Goal: Task Accomplishment & Management: Use online tool/utility

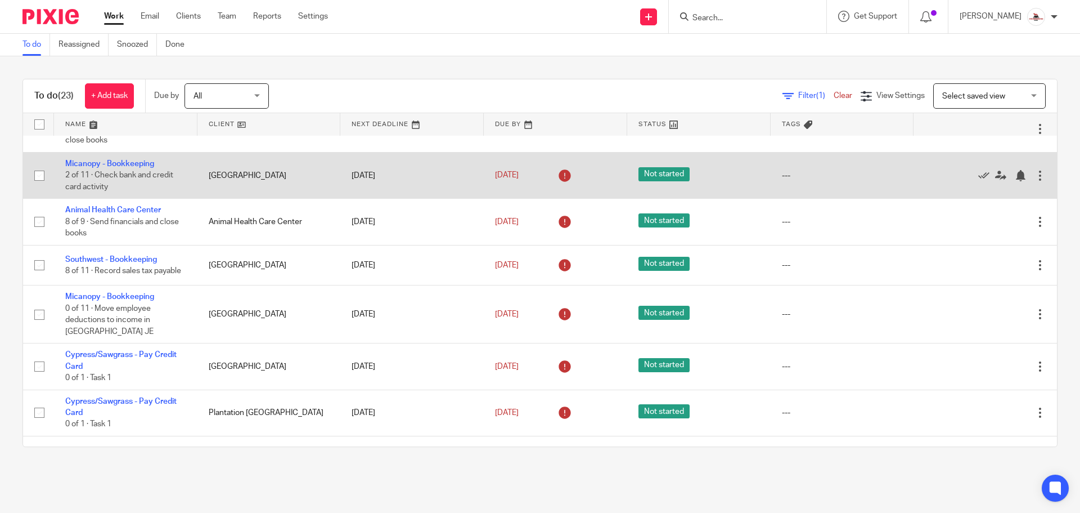
scroll to position [113, 0]
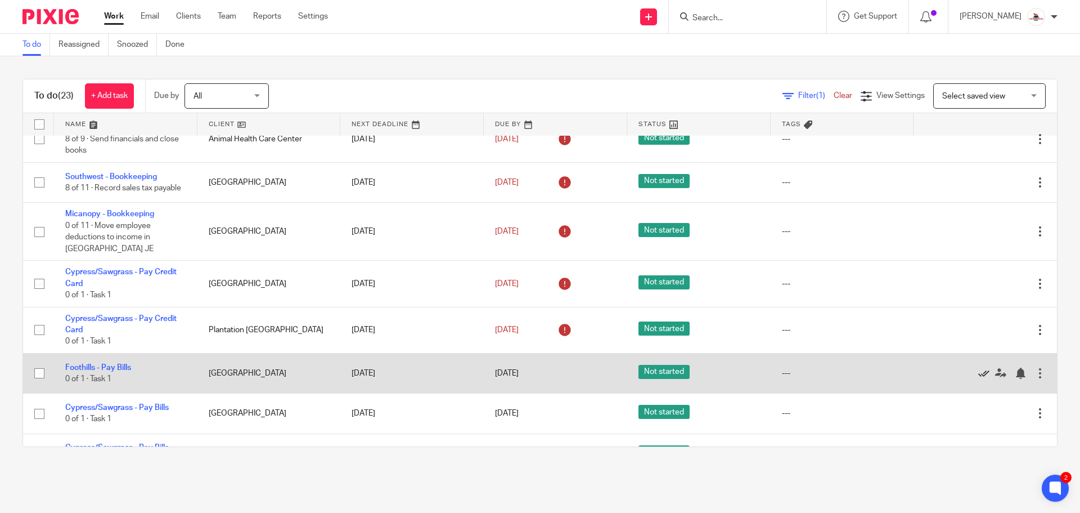
click at [978, 376] on icon at bounding box center [983, 372] width 11 height 11
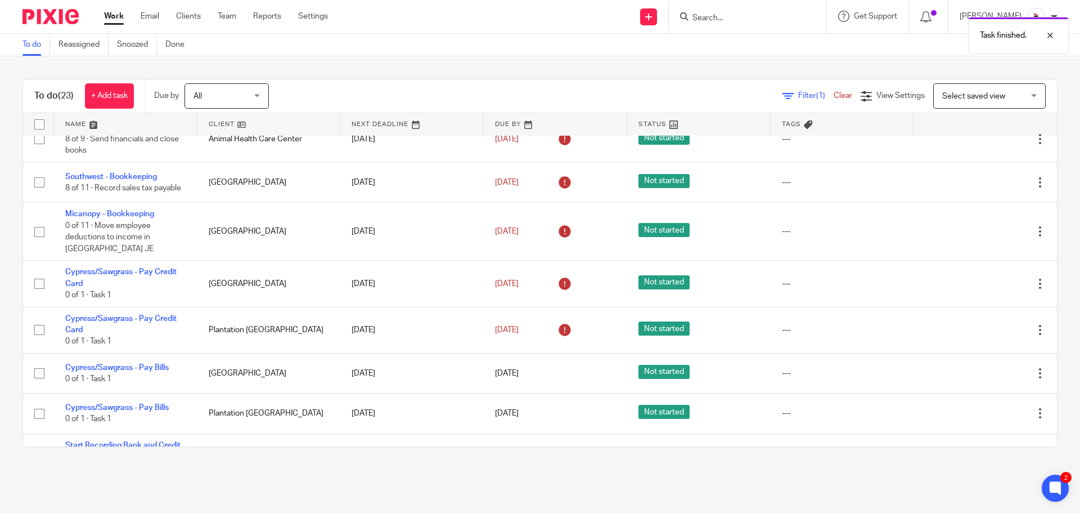
click at [978, 376] on icon at bounding box center [983, 372] width 11 height 11
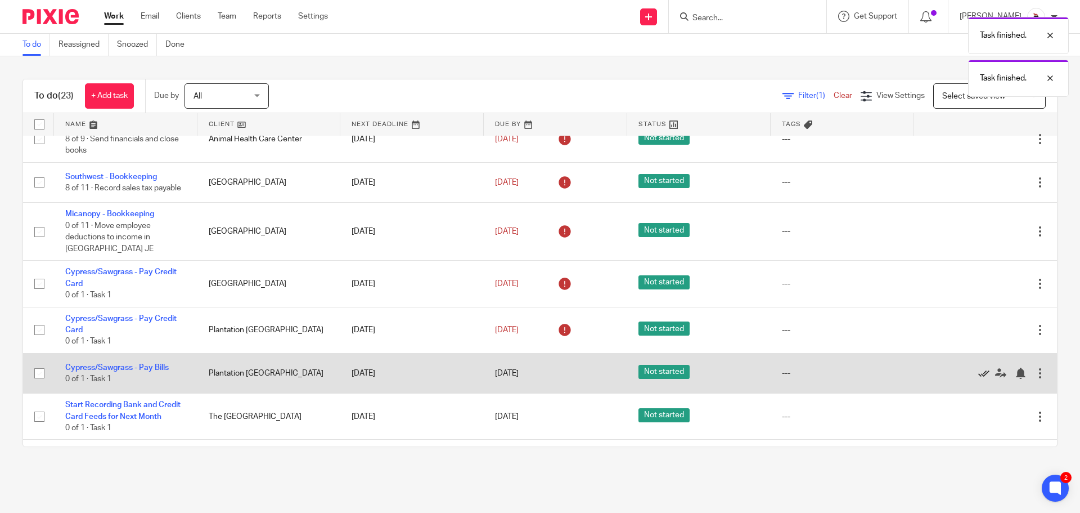
click at [978, 376] on icon at bounding box center [983, 372] width 11 height 11
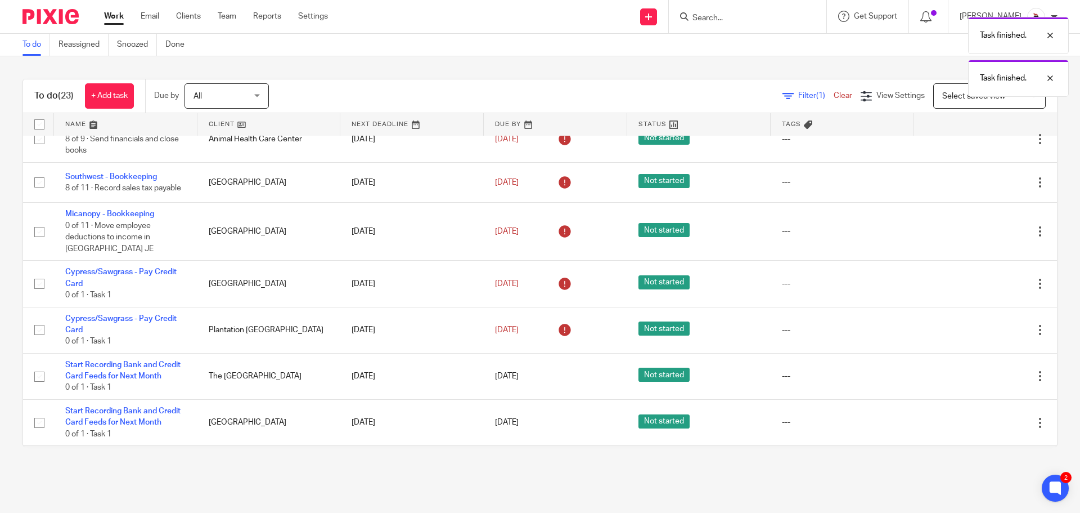
scroll to position [169, 0]
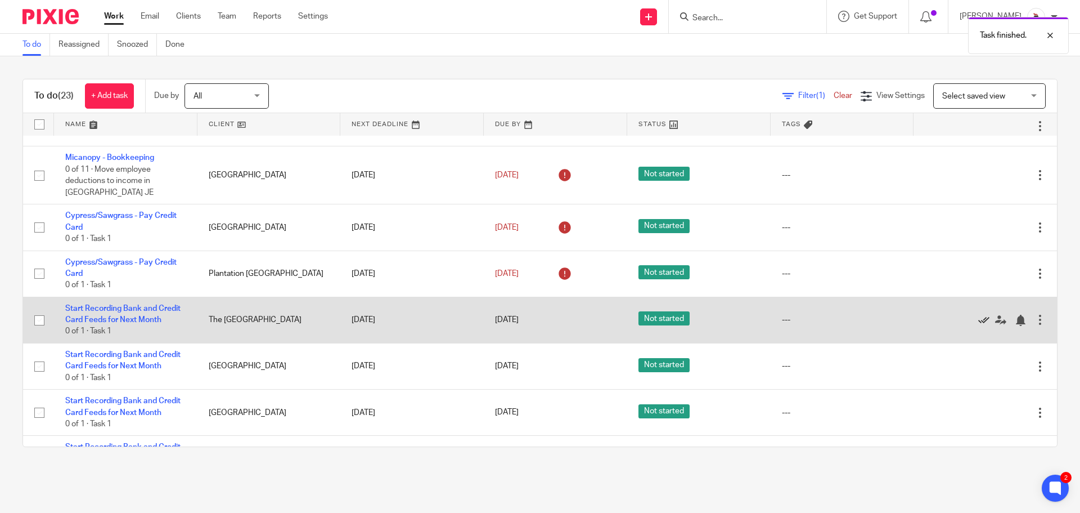
click at [978, 325] on icon at bounding box center [983, 320] width 11 height 11
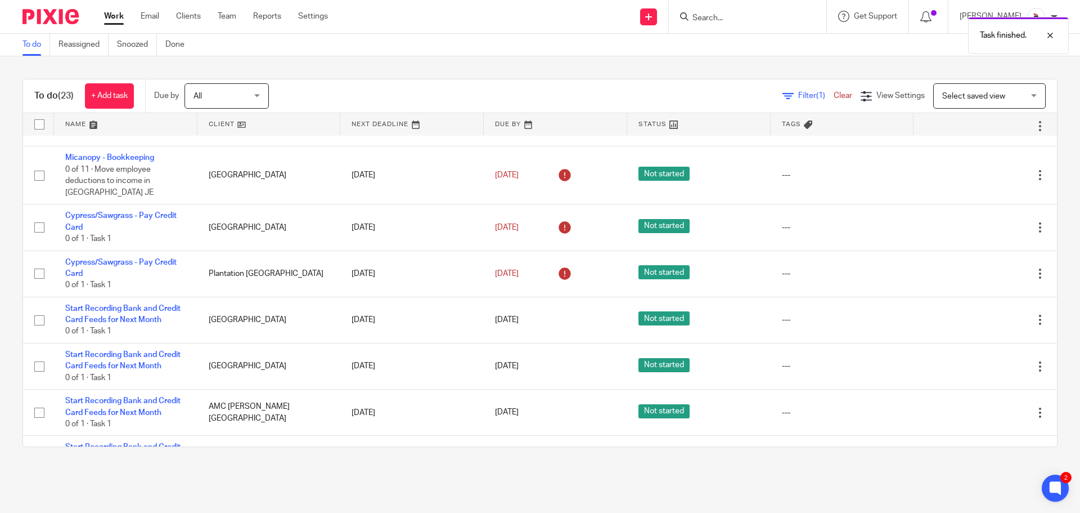
click at [978, 325] on icon at bounding box center [983, 320] width 11 height 11
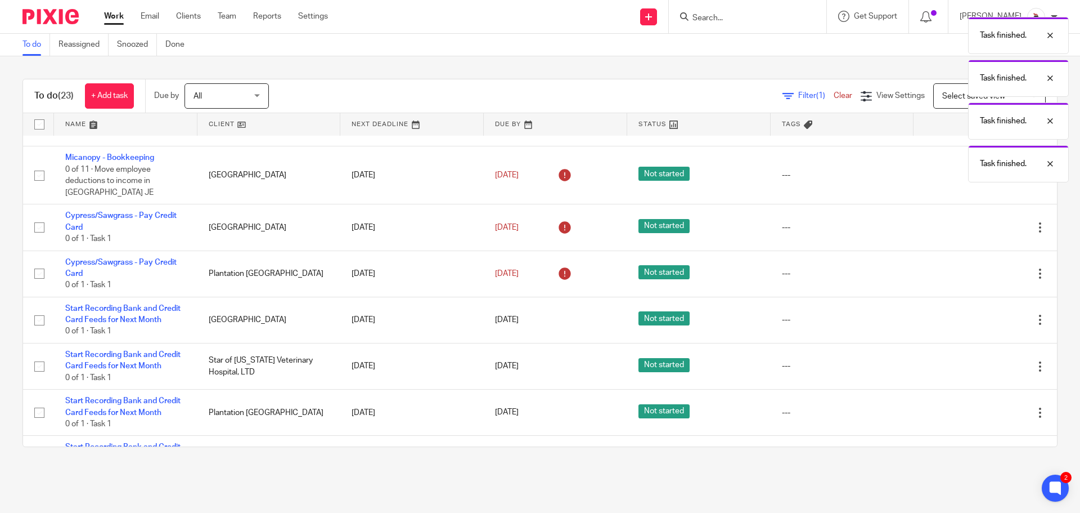
click at [978, 325] on icon at bounding box center [983, 320] width 11 height 11
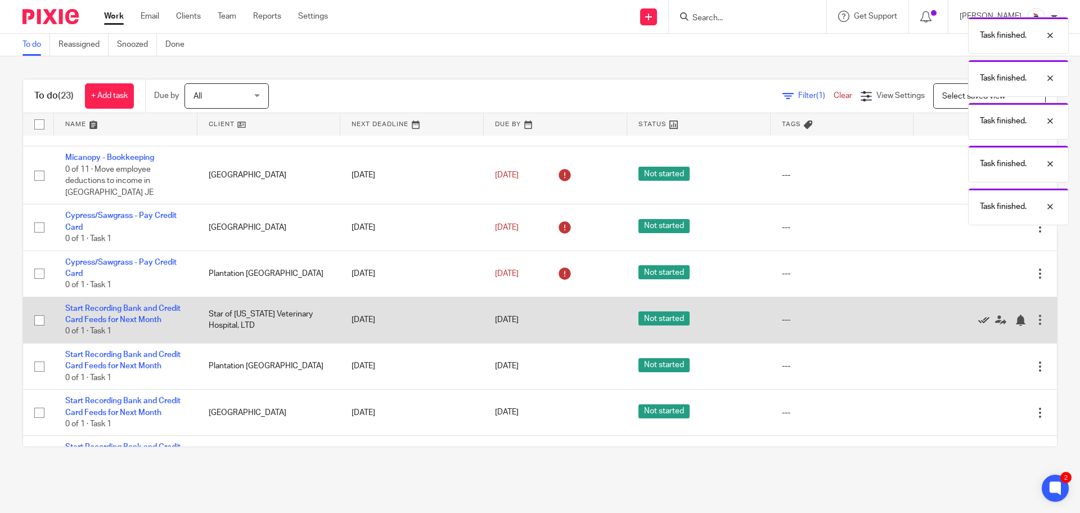
click at [978, 325] on icon at bounding box center [983, 320] width 11 height 11
click at [978, 326] on icon at bounding box center [983, 320] width 11 height 11
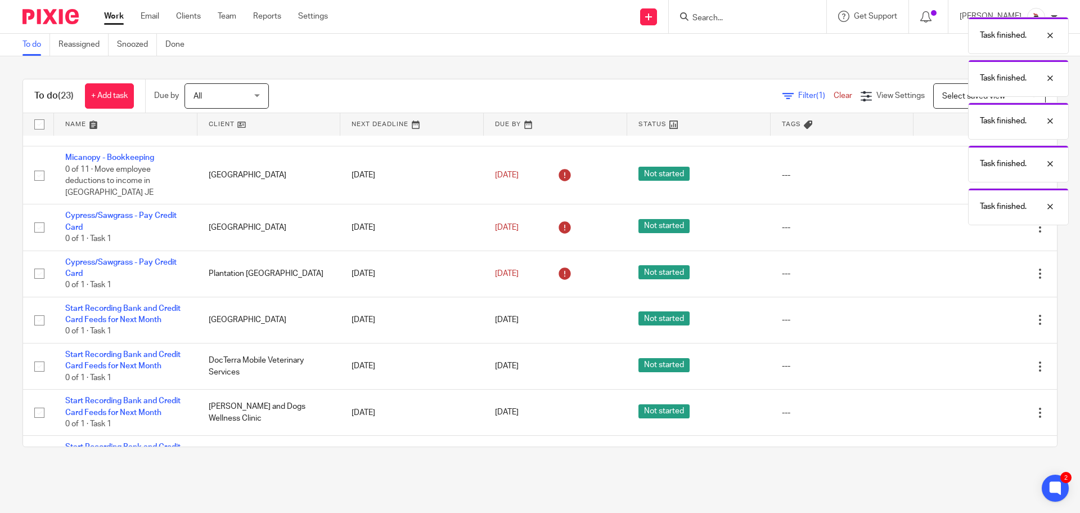
click at [978, 326] on icon at bounding box center [983, 320] width 11 height 11
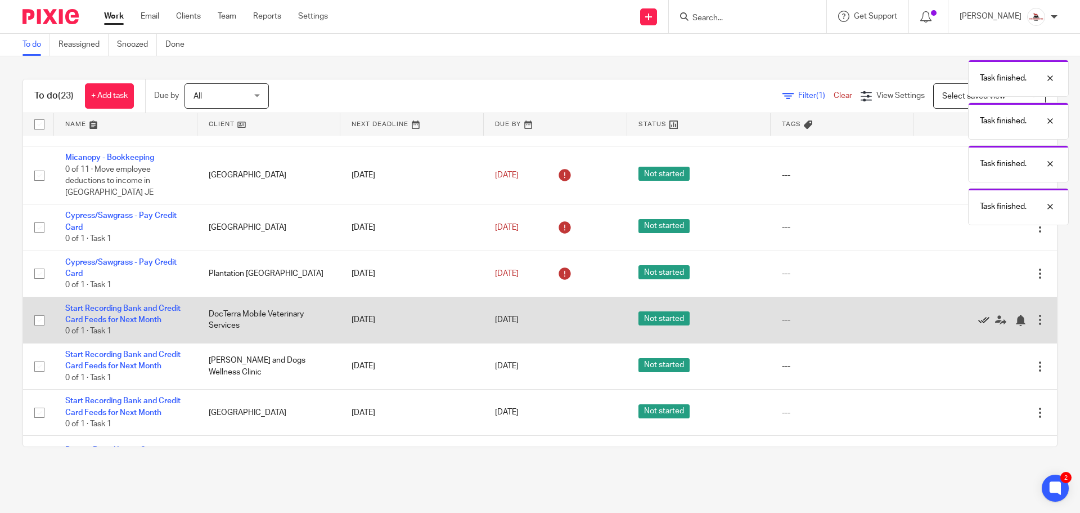
scroll to position [158, 0]
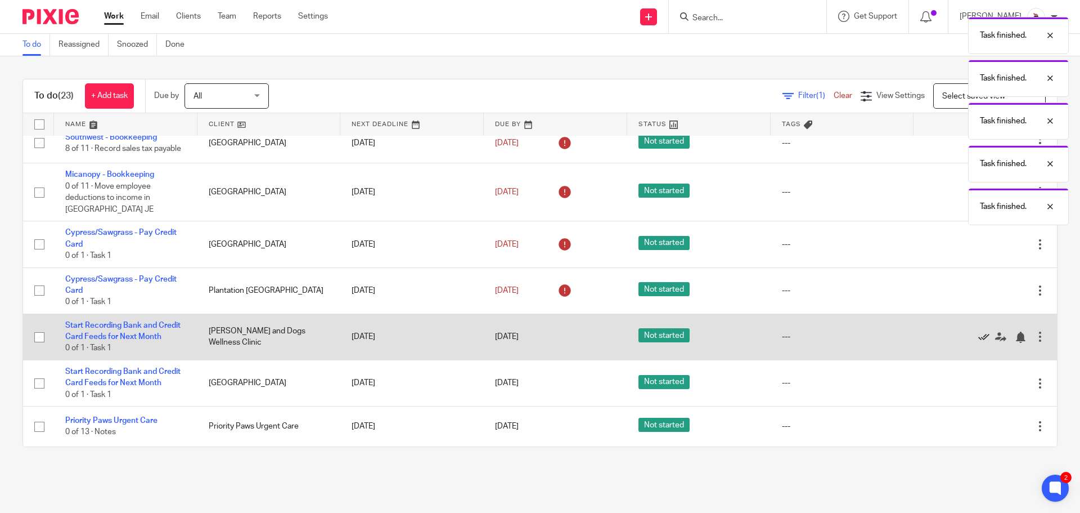
click at [978, 339] on icon at bounding box center [983, 336] width 11 height 11
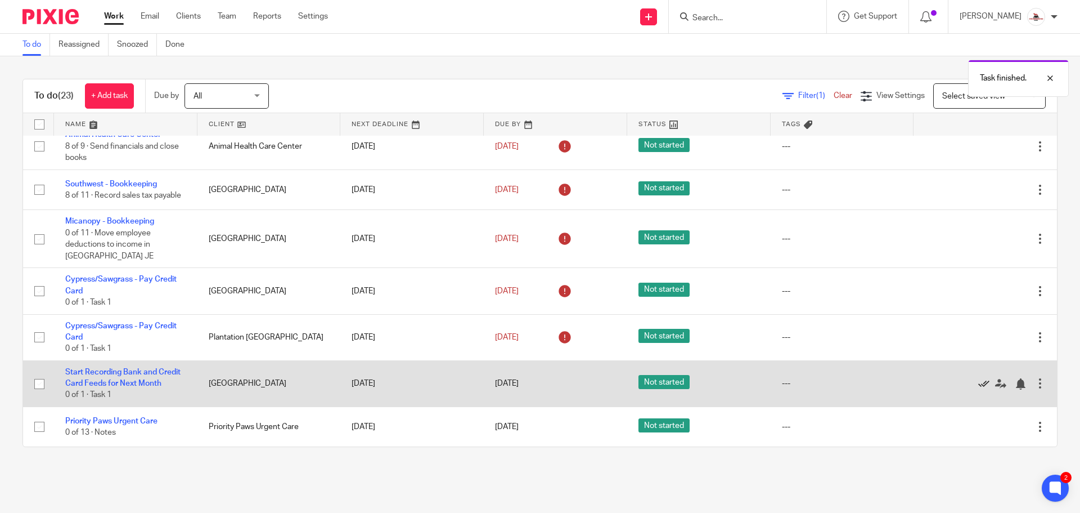
click at [978, 388] on icon at bounding box center [983, 383] width 11 height 11
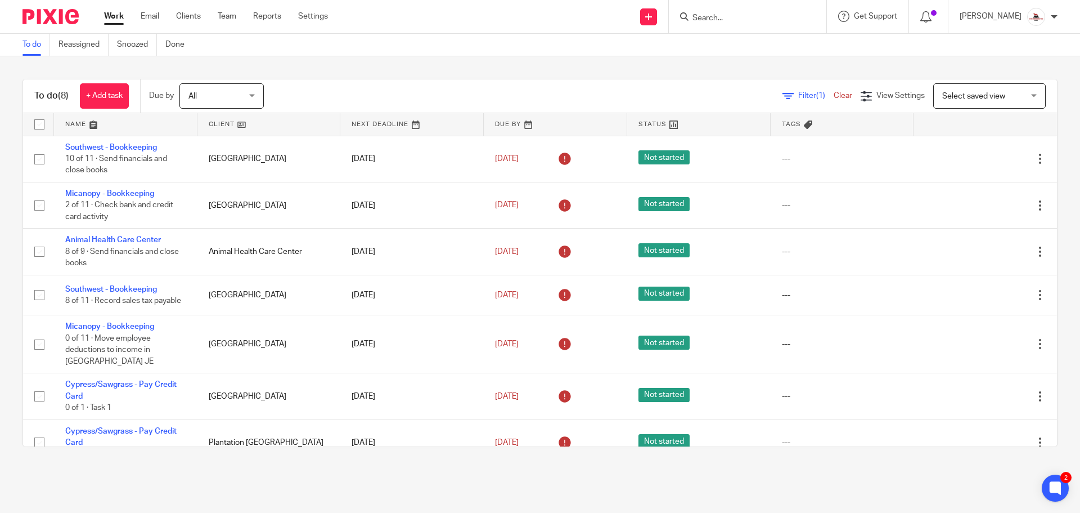
click at [218, 125] on link at bounding box center [268, 124] width 143 height 23
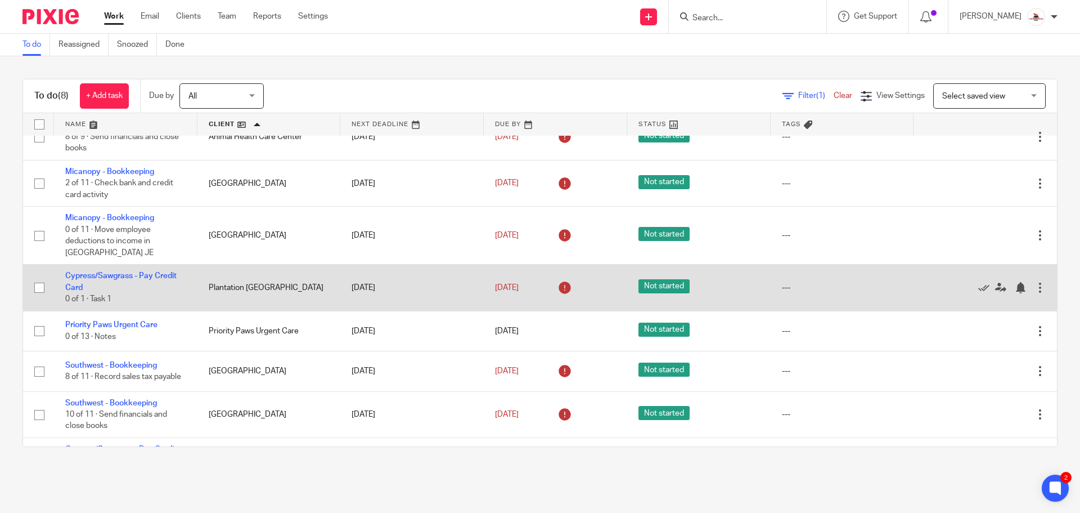
scroll to position [65, 0]
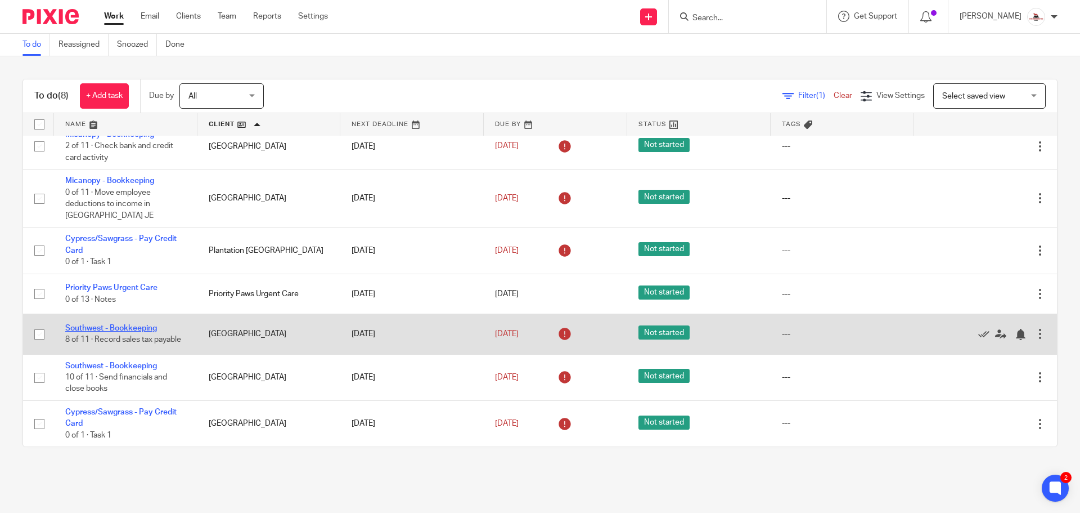
click at [129, 324] on link "Southwest - Bookkeeping" at bounding box center [111, 328] width 92 height 8
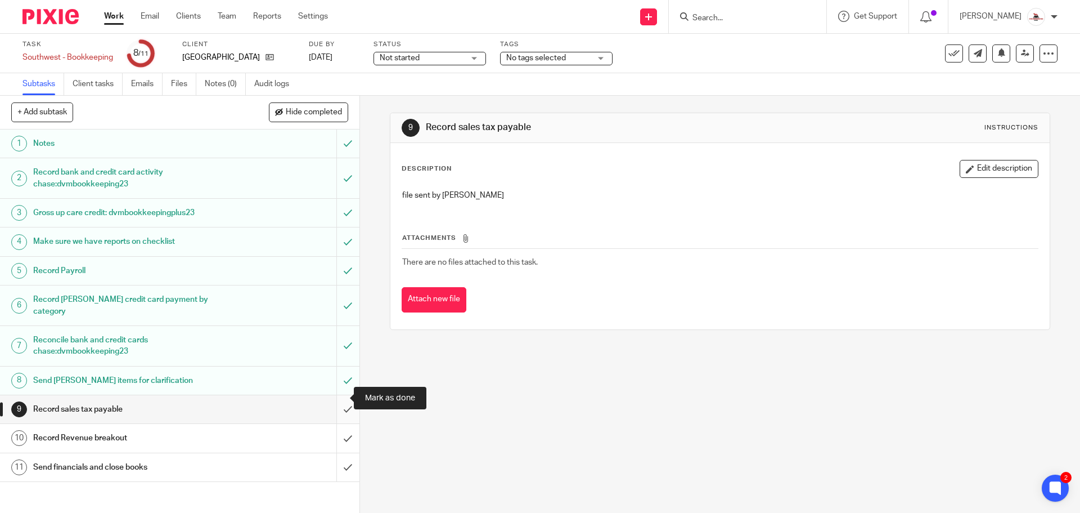
click at [335, 397] on input "submit" at bounding box center [180, 409] width 360 height 28
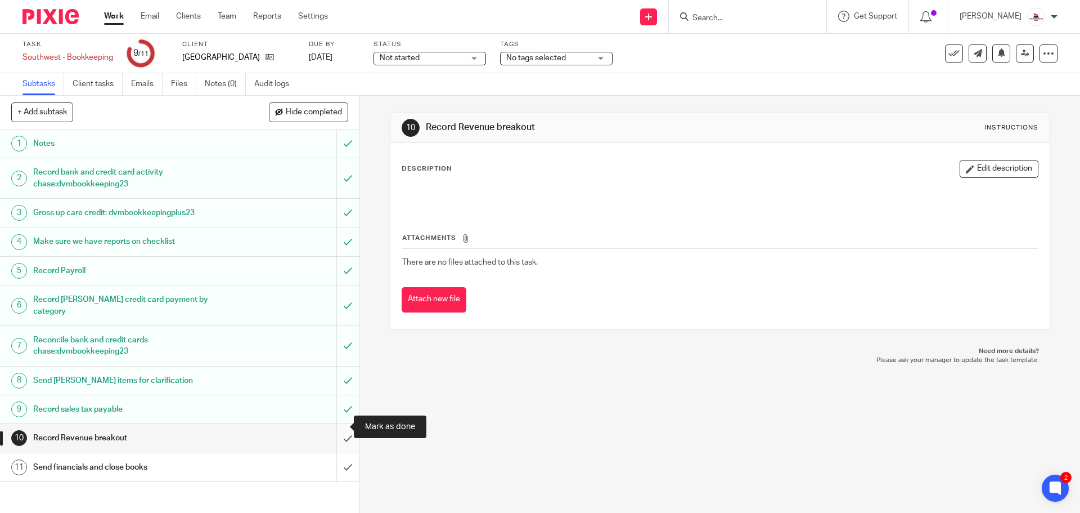
click at [335, 435] on input "submit" at bounding box center [180, 438] width 360 height 28
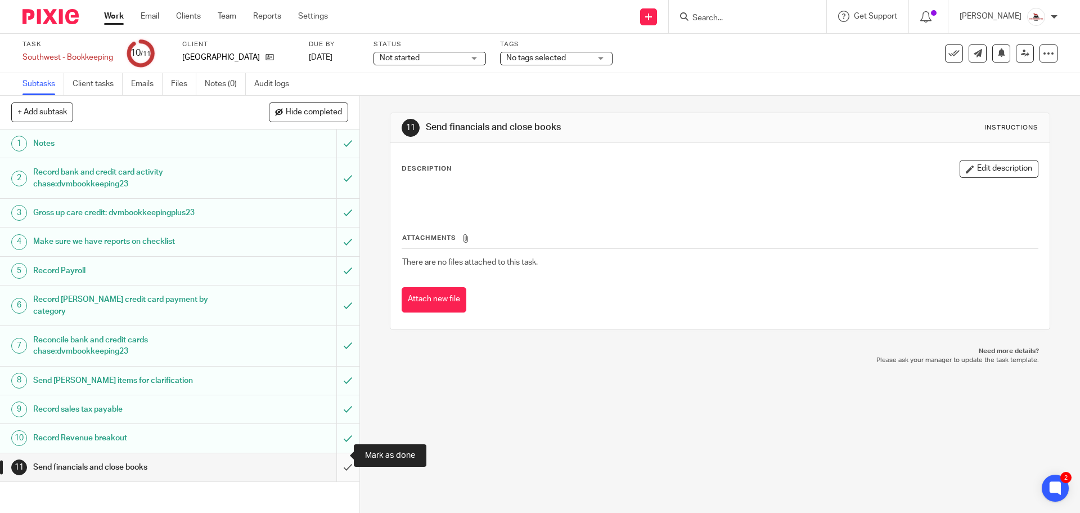
click at [336, 463] on input "submit" at bounding box center [180, 467] width 360 height 28
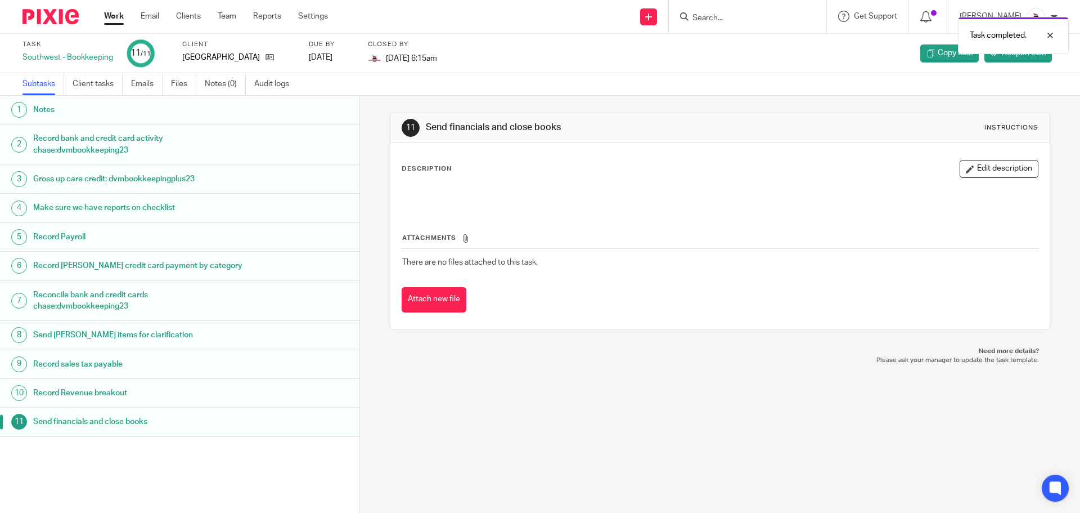
click at [115, 20] on link "Work" at bounding box center [114, 16] width 20 height 11
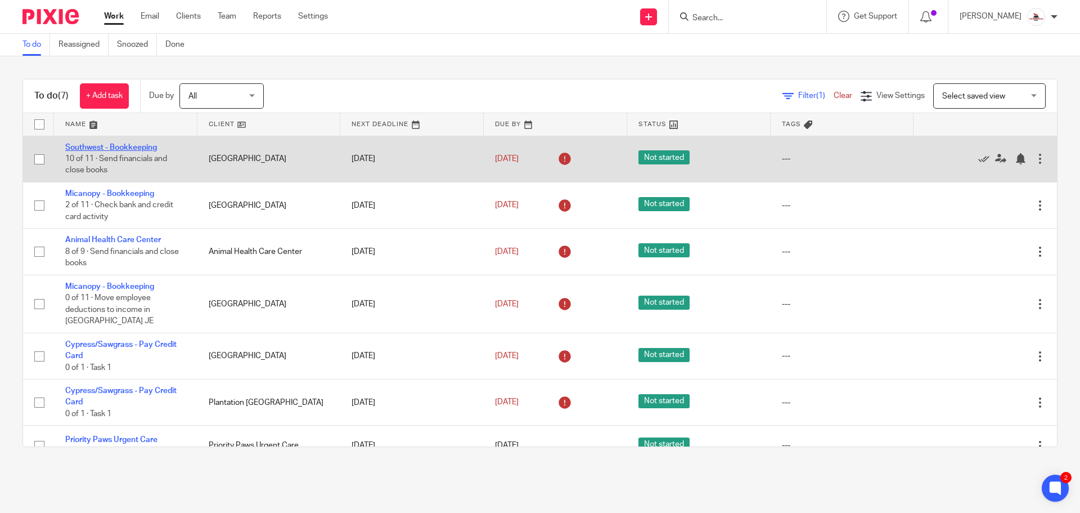
click at [133, 145] on link "Southwest - Bookkeeping" at bounding box center [111, 147] width 92 height 8
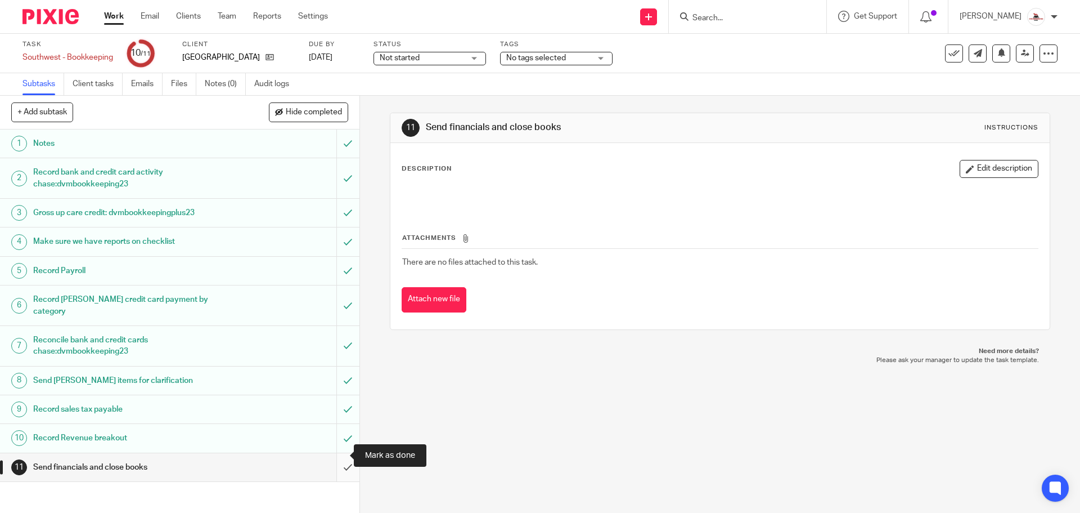
click at [334, 458] on input "submit" at bounding box center [180, 467] width 360 height 28
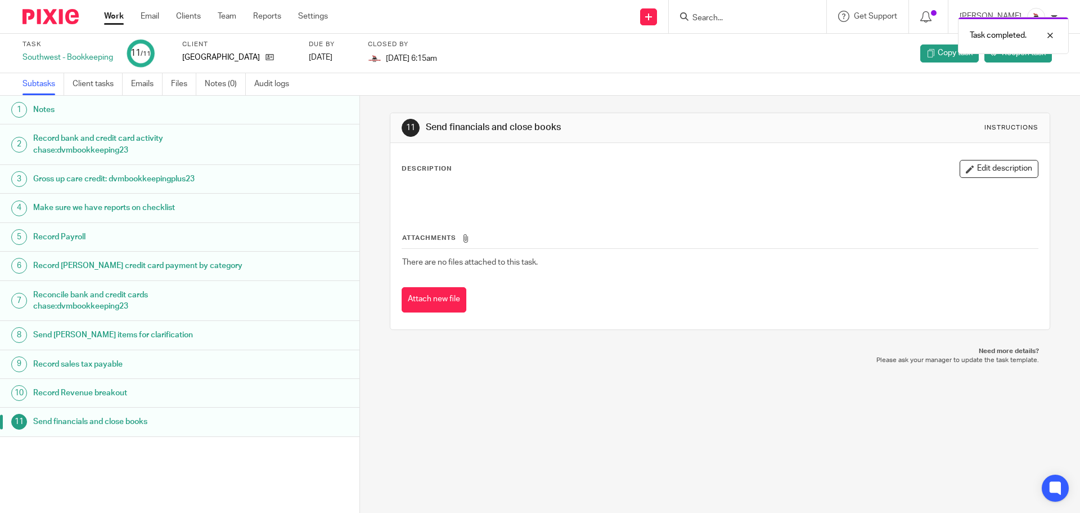
click at [116, 19] on link "Work" at bounding box center [114, 16] width 20 height 11
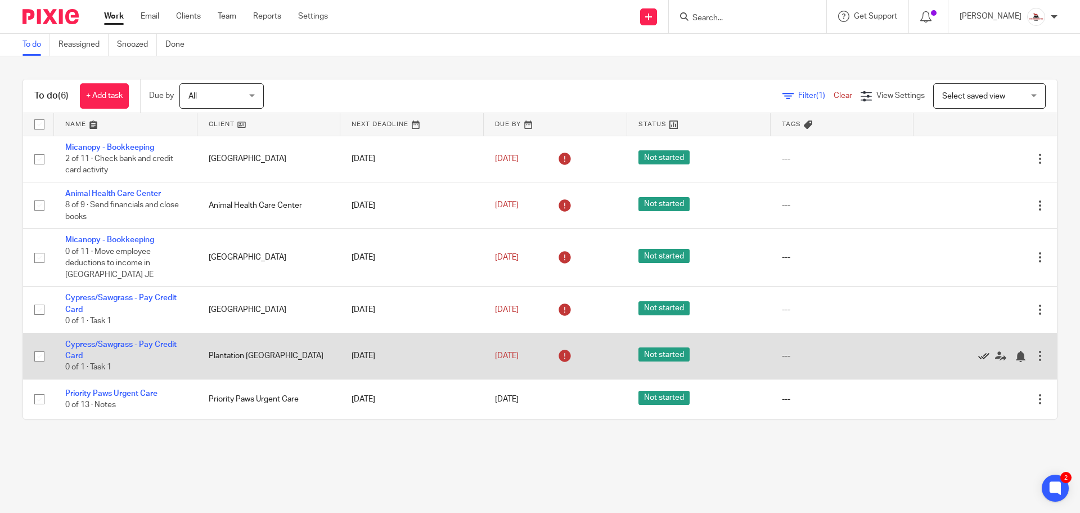
click at [978, 354] on icon at bounding box center [983, 356] width 11 height 11
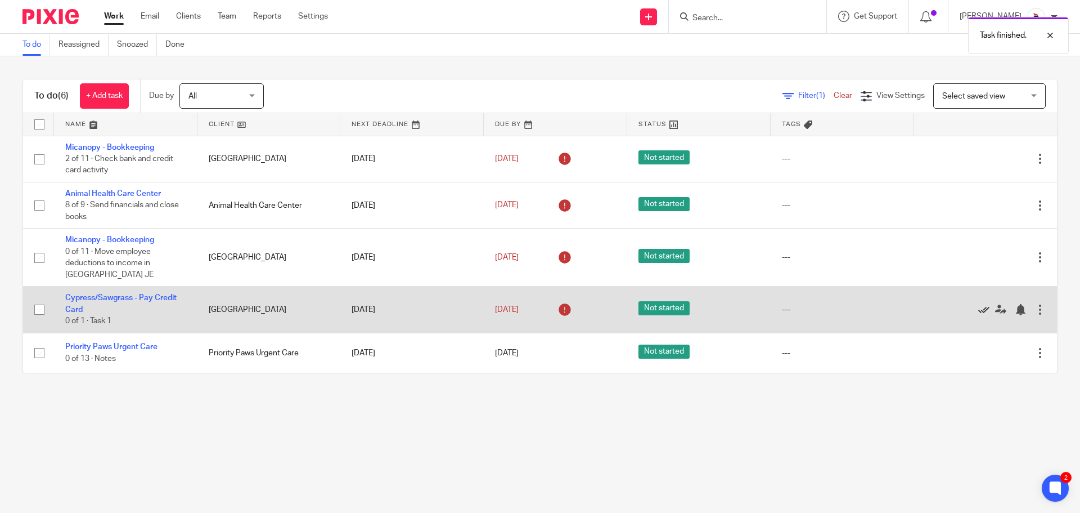
click at [978, 310] on icon at bounding box center [983, 309] width 11 height 11
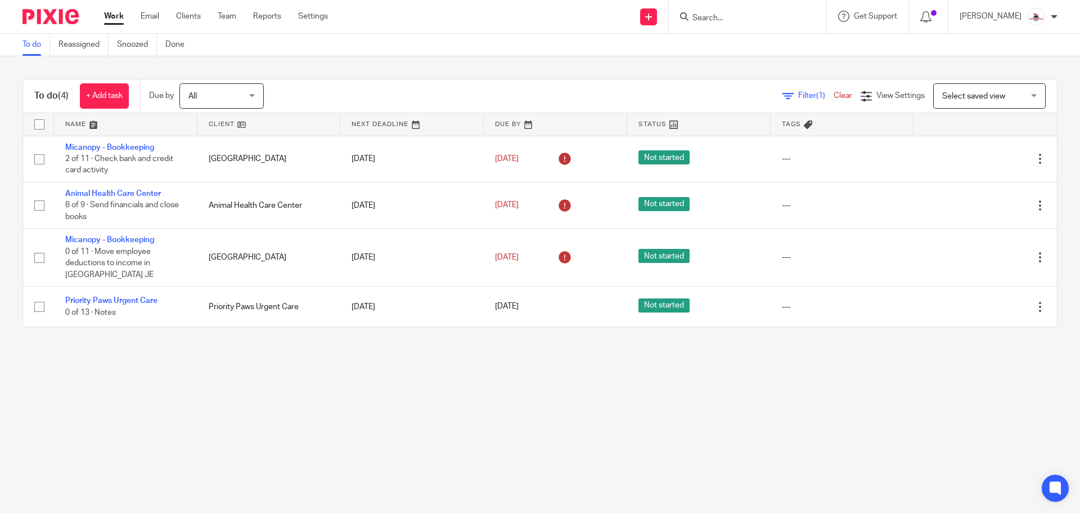
click at [220, 119] on link at bounding box center [268, 124] width 143 height 23
